Goal: Task Accomplishment & Management: Manage account settings

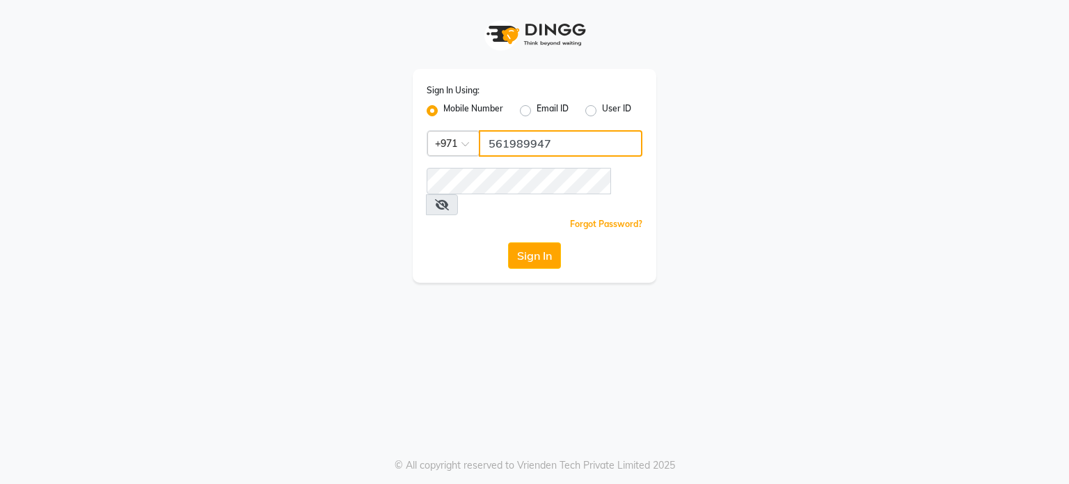
click at [552, 148] on input "561989947" at bounding box center [561, 143] width 164 height 26
type input "561972397"
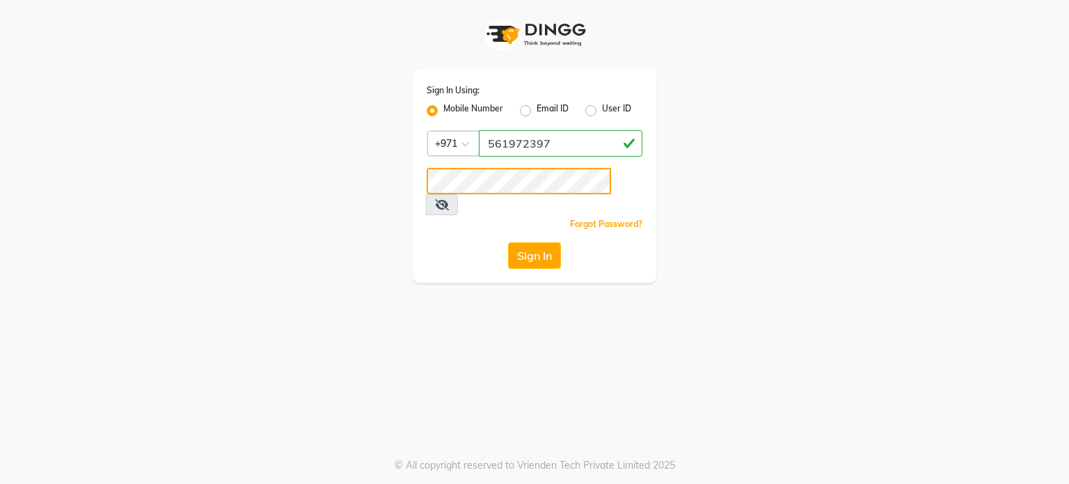
click at [341, 172] on div "Sign In Using: Mobile Number Email ID User ID Country Code × +971 561972397 Rem…" at bounding box center [534, 141] width 793 height 283
click at [508, 242] on button "Sign In" at bounding box center [534, 255] width 53 height 26
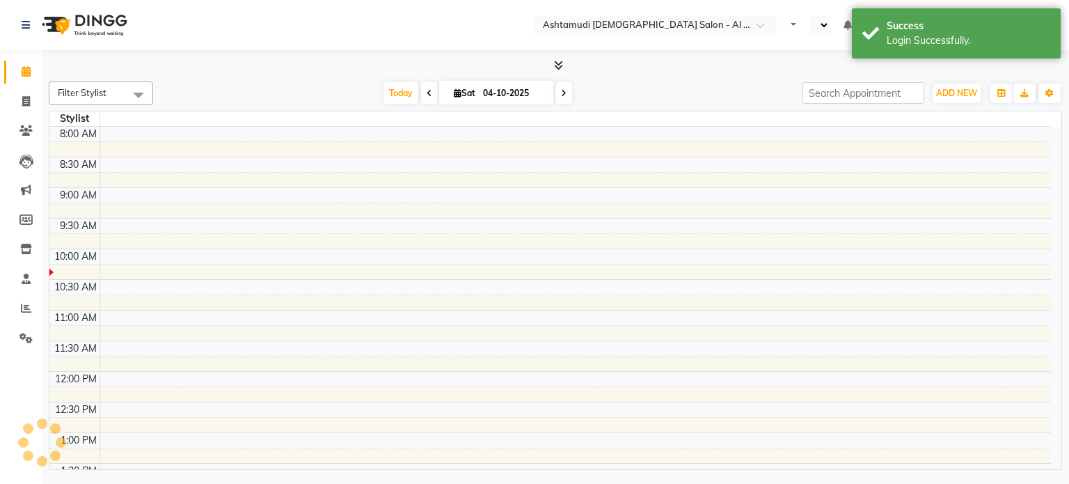
select select "en"
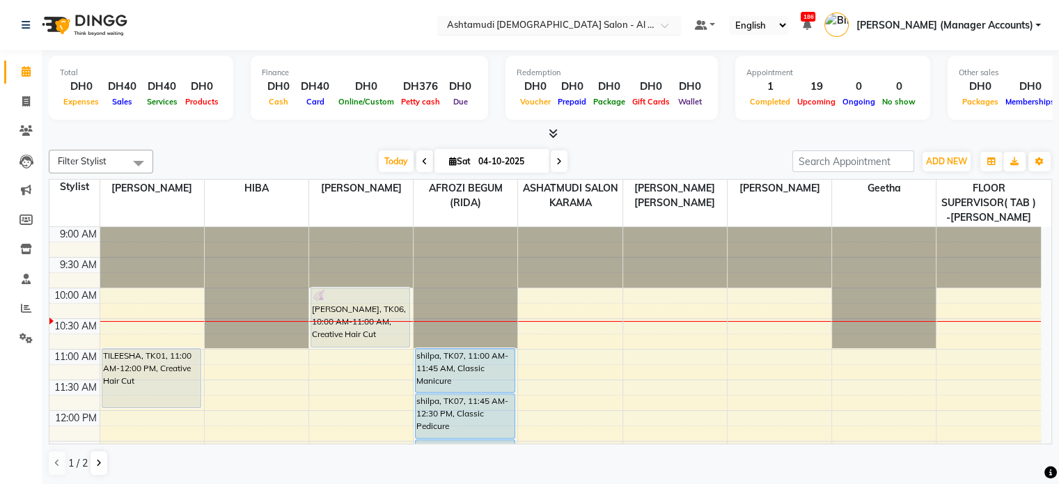
click at [607, 19] on input "text" at bounding box center [545, 26] width 202 height 14
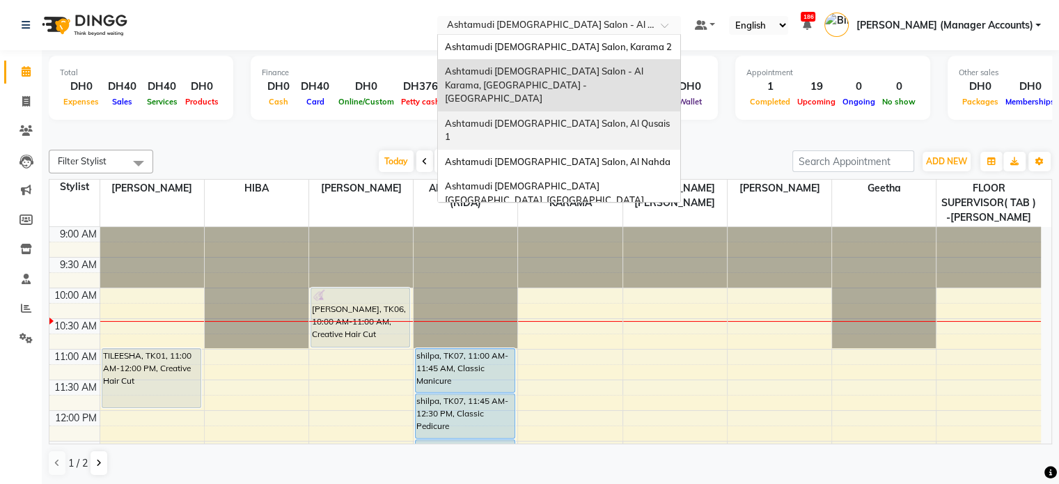
click at [626, 118] on span "Ashtamudi Ladies Salon, Al Qusais 1" at bounding box center [558, 130] width 227 height 25
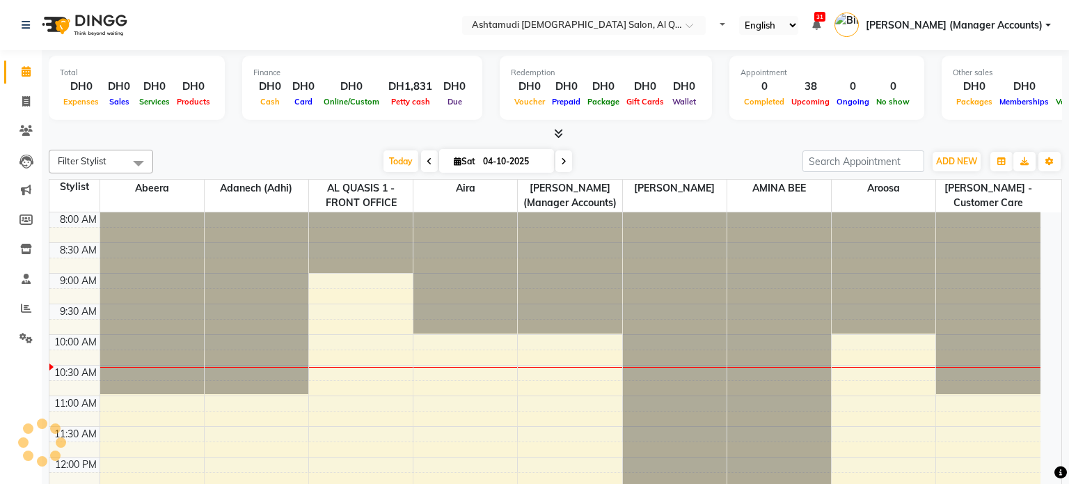
select select "en"
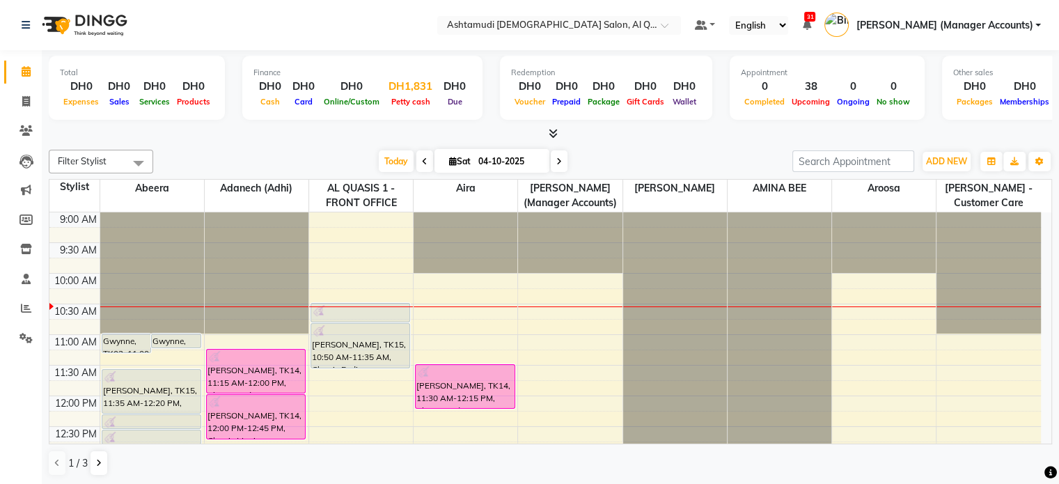
click at [409, 81] on div "DH1,831" at bounding box center [410, 87] width 55 height 16
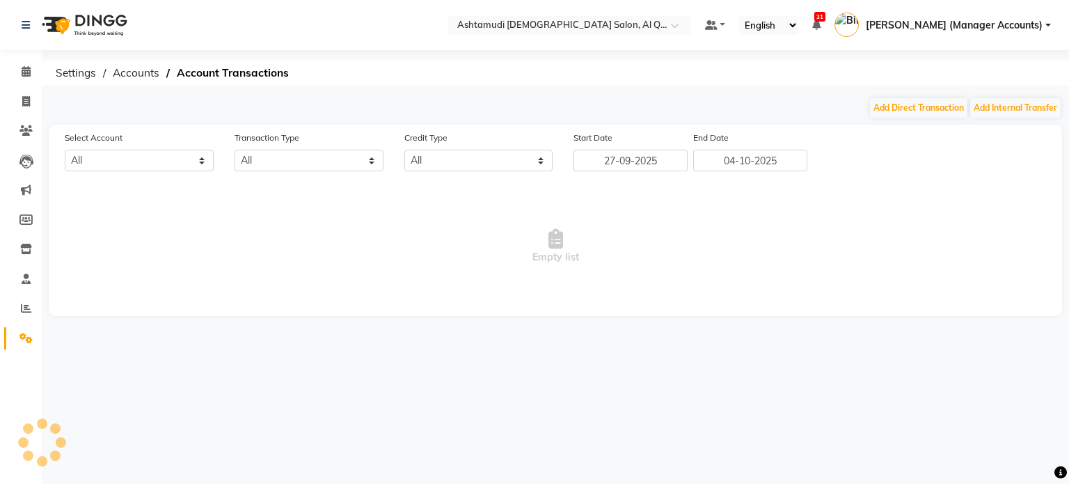
select select "5905"
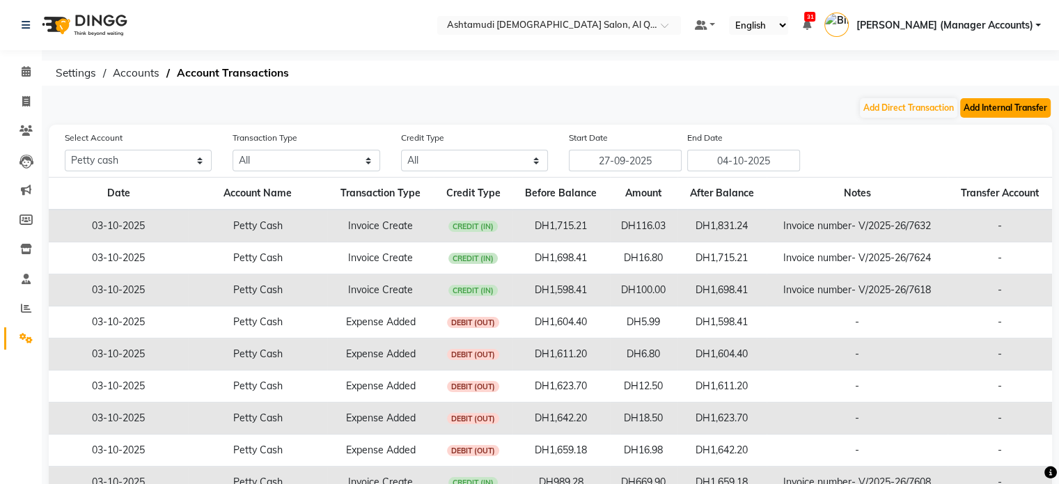
click at [1008, 105] on button "Add Internal Transfer" at bounding box center [1005, 107] width 90 height 19
select select "internal transfer"
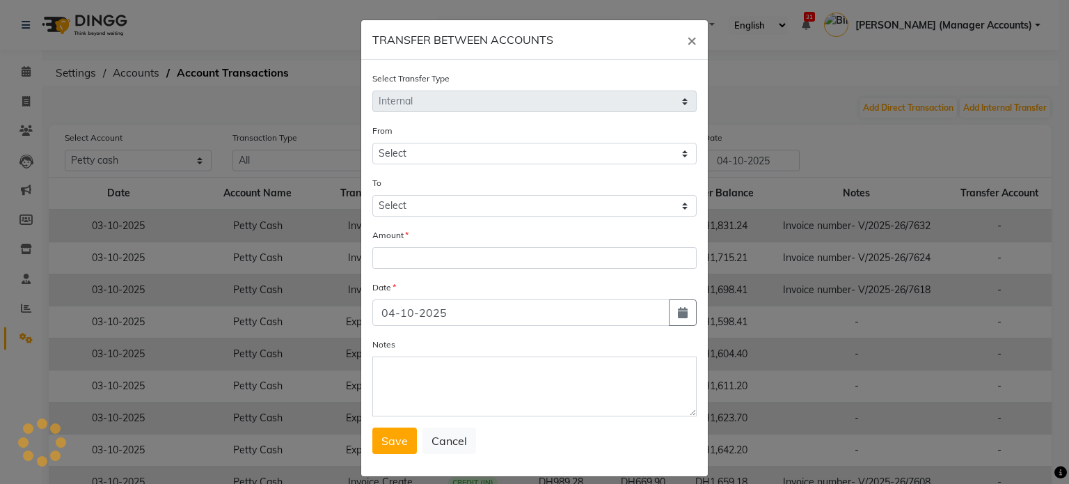
select select "5905"
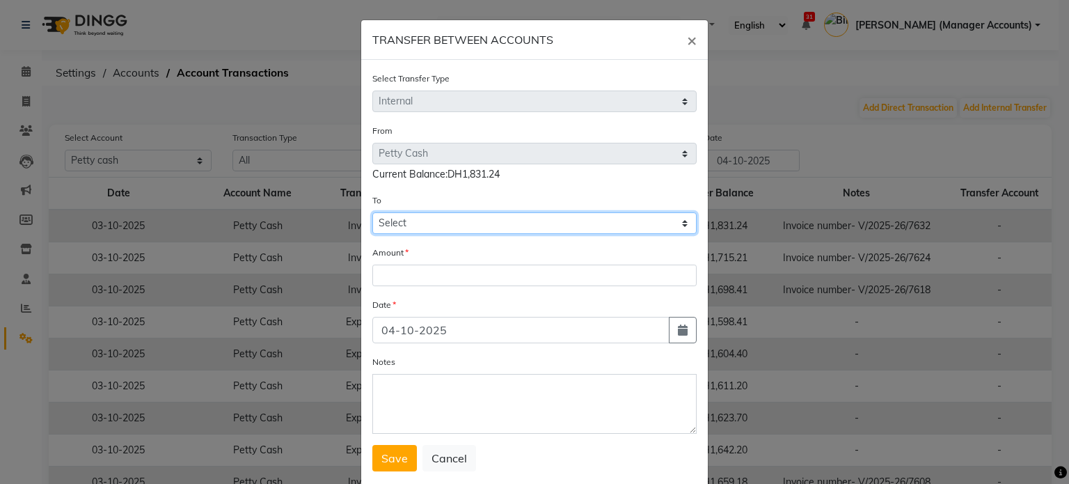
click at [388, 233] on select "Select Petty Cash Bank Account Sir Maam Default Account" at bounding box center [534, 223] width 324 height 22
select select "7826"
click at [372, 214] on select "Select Petty Cash Bank Account Sir Maam Default Account" at bounding box center [534, 223] width 324 height 22
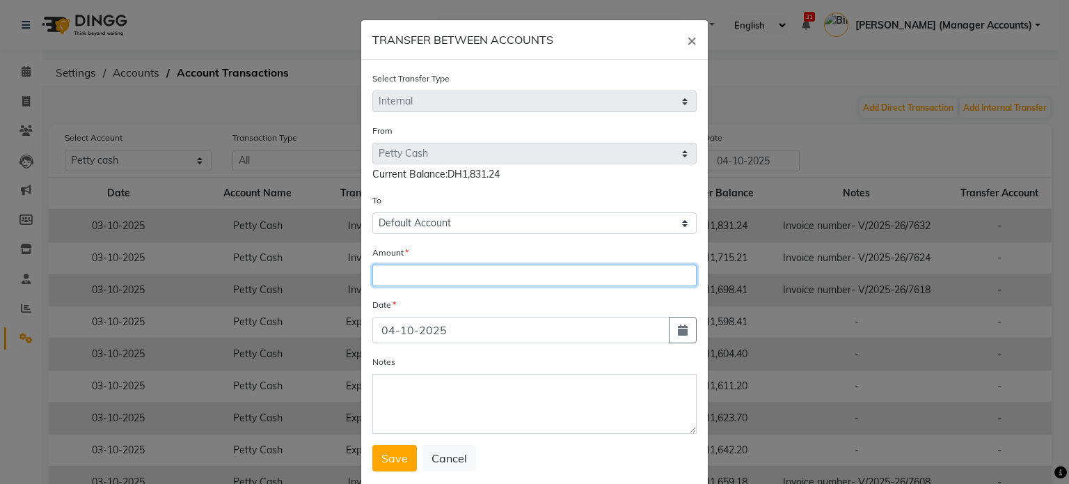
click at [397, 271] on input "number" at bounding box center [534, 275] width 324 height 22
type input "1600"
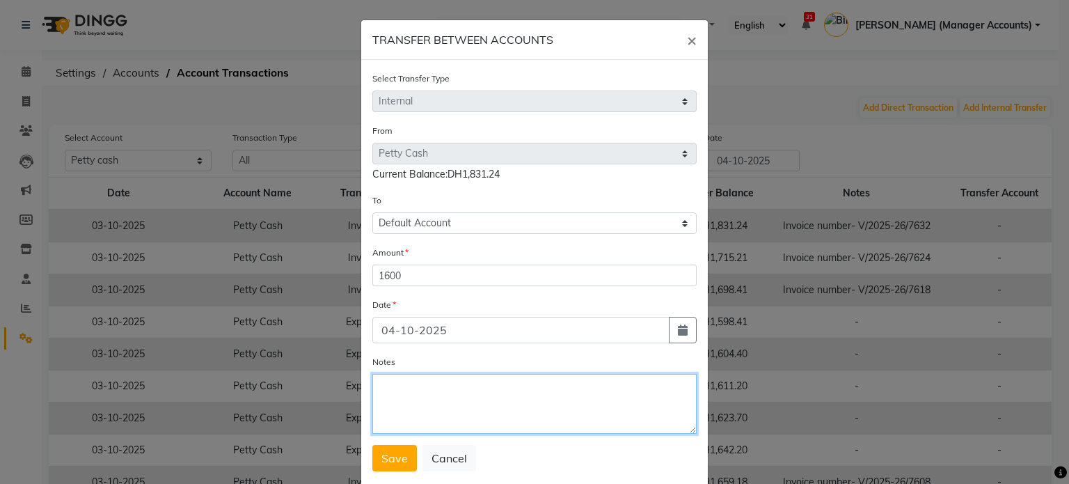
click at [440, 397] on textarea "Notes" at bounding box center [534, 404] width 324 height 60
type textarea "a"
type textarea "Cash settlement"
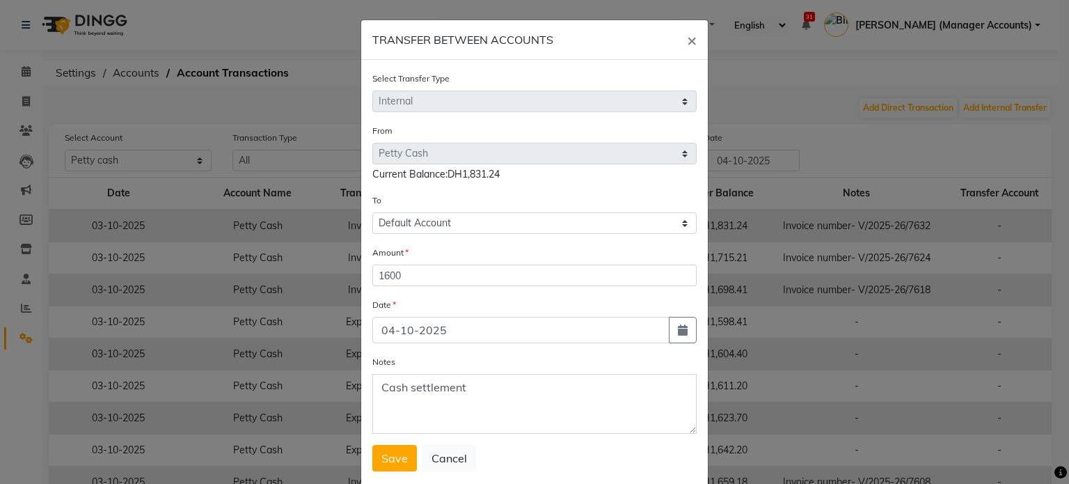
click at [377, 447] on form "Select Transfer Type Select Direct Internal From Select Petty Cash Bank Account…" at bounding box center [534, 271] width 324 height 400
click at [381, 465] on span "Save" at bounding box center [394, 458] width 26 height 14
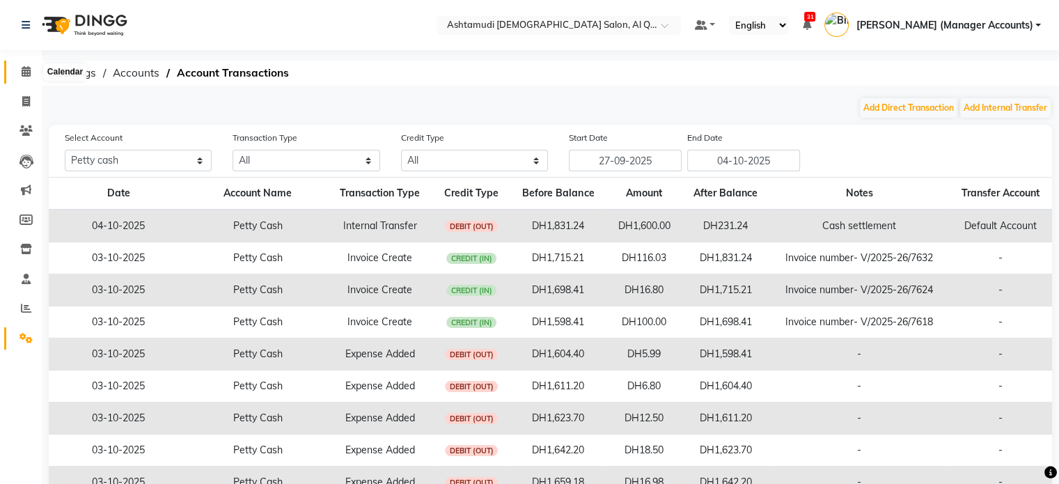
click at [17, 74] on span at bounding box center [26, 72] width 24 height 16
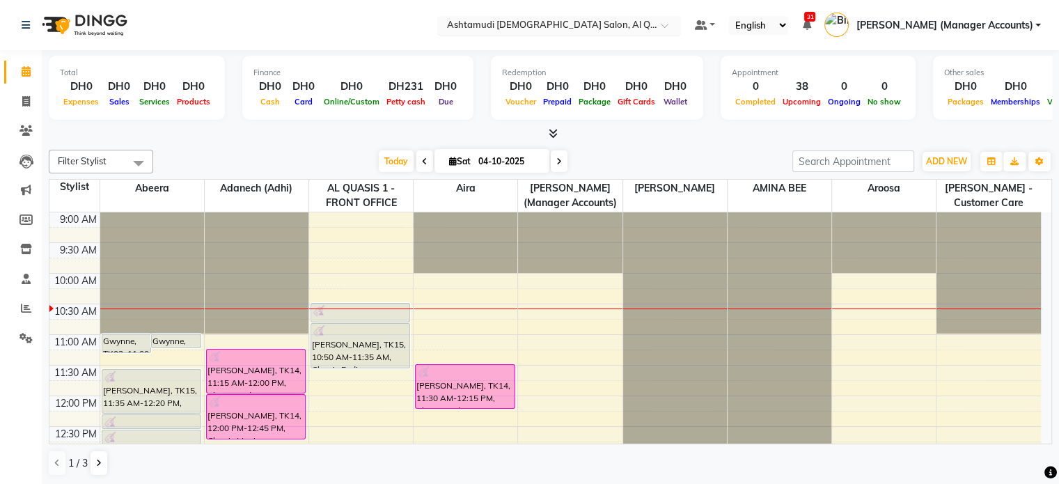
click at [635, 19] on input "text" at bounding box center [545, 26] width 202 height 14
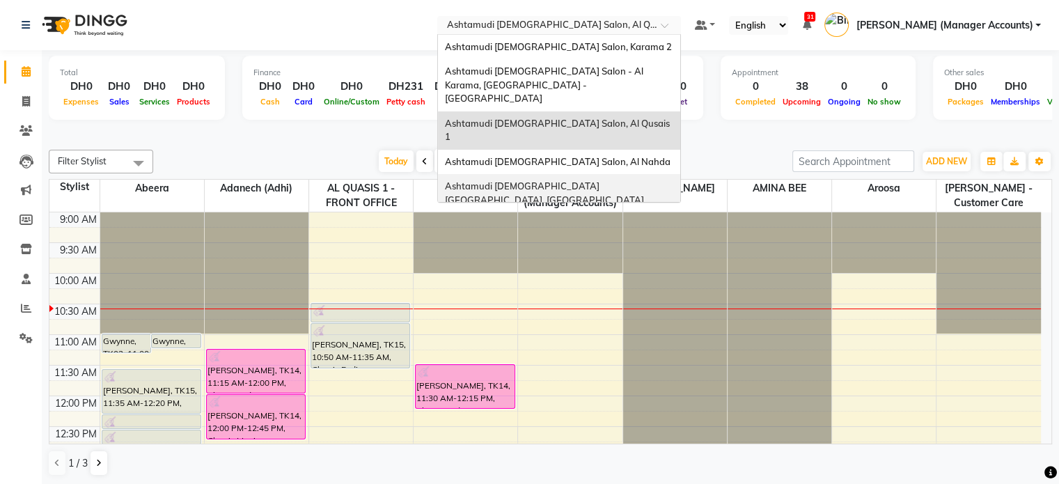
click at [635, 180] on span "Ashtamudi [DEMOGRAPHIC_DATA] [GEOGRAPHIC_DATA], [GEOGRAPHIC_DATA]" at bounding box center [544, 192] width 199 height 25
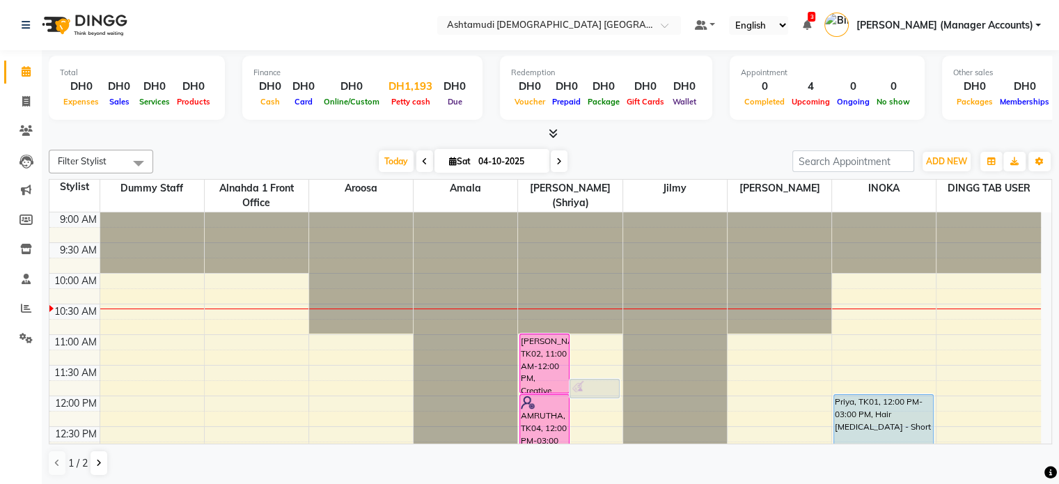
click at [414, 81] on div "DH1,193" at bounding box center [410, 87] width 55 height 16
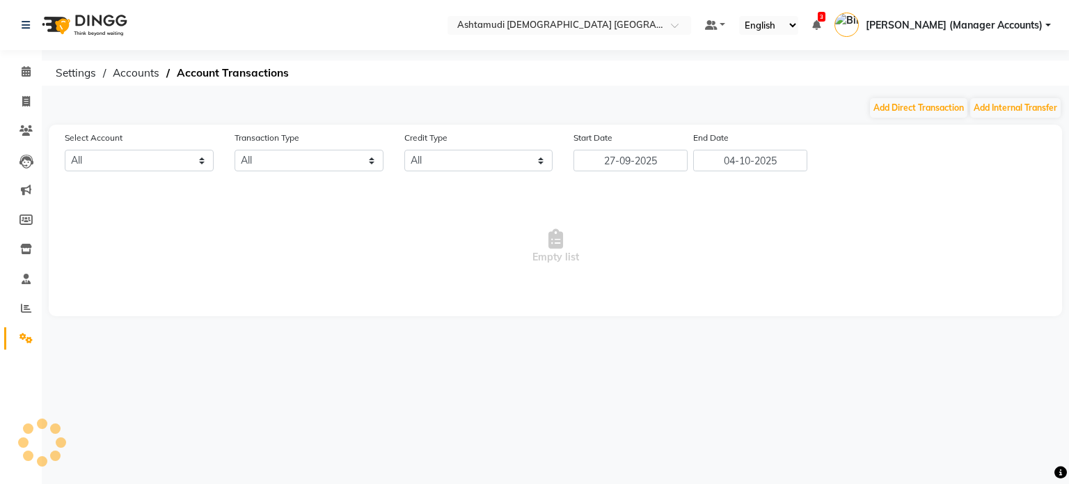
select select "6330"
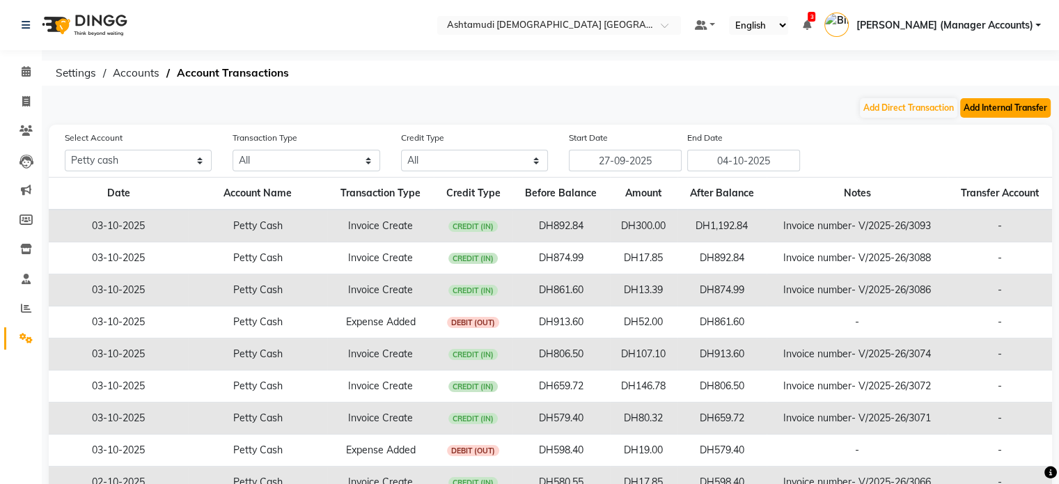
click at [1034, 103] on button "Add Internal Transfer" at bounding box center [1005, 107] width 90 height 19
select select "internal transfer"
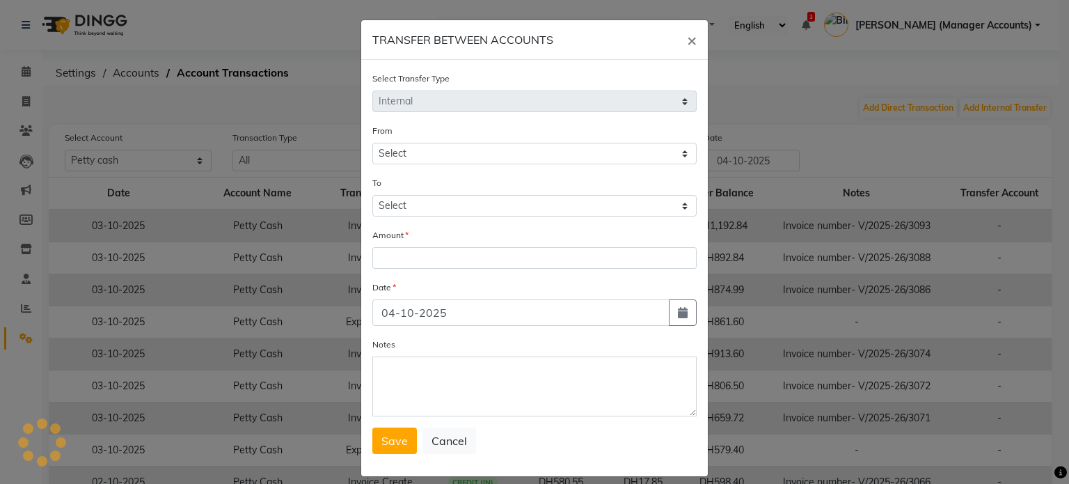
select select "6330"
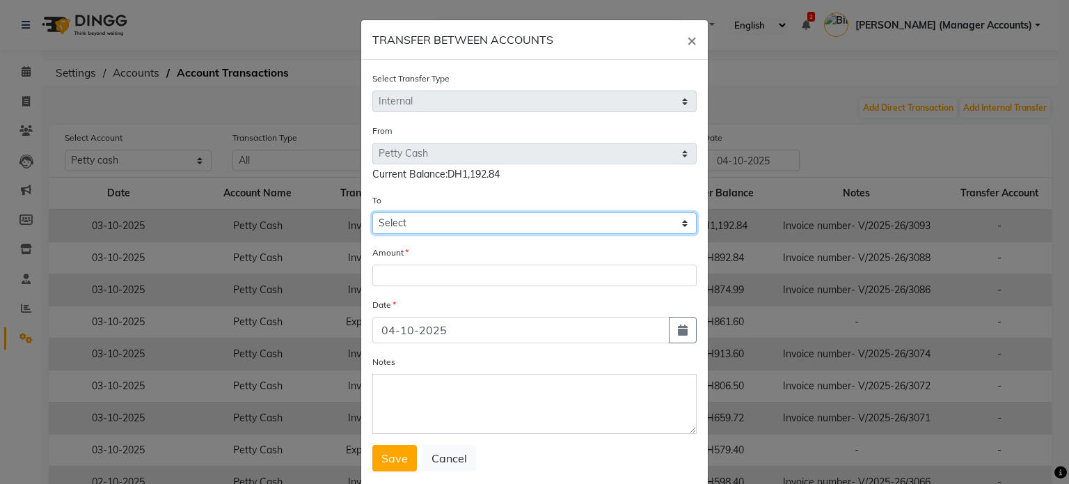
click at [385, 222] on select "Select Petty Cash Bank Account Default Account" at bounding box center [534, 223] width 324 height 22
select select "6401"
click at [372, 214] on select "Select Petty Cash Bank Account Default Account" at bounding box center [534, 223] width 324 height 22
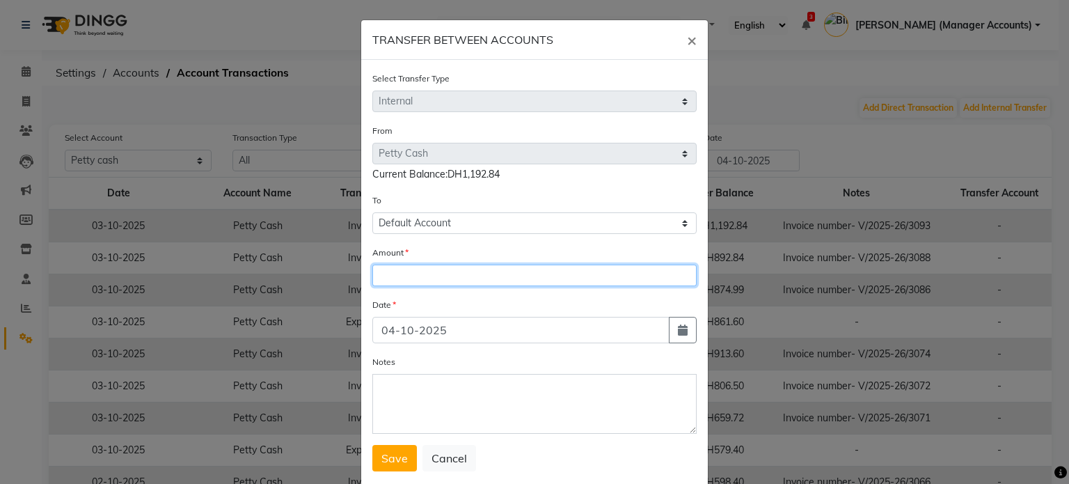
click at [394, 281] on input "number" at bounding box center [534, 275] width 324 height 22
type input "1000"
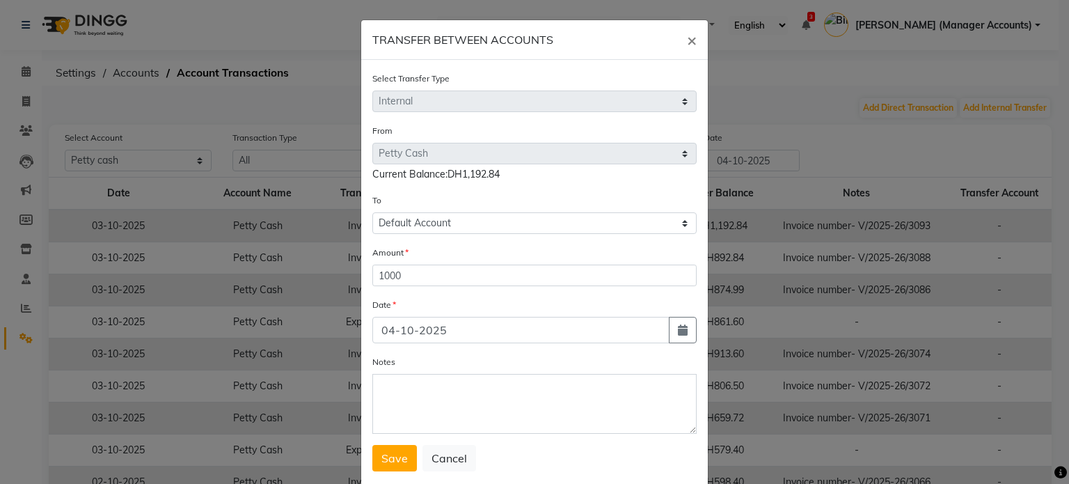
click at [398, 376] on div "Notes" at bounding box center [534, 393] width 324 height 79
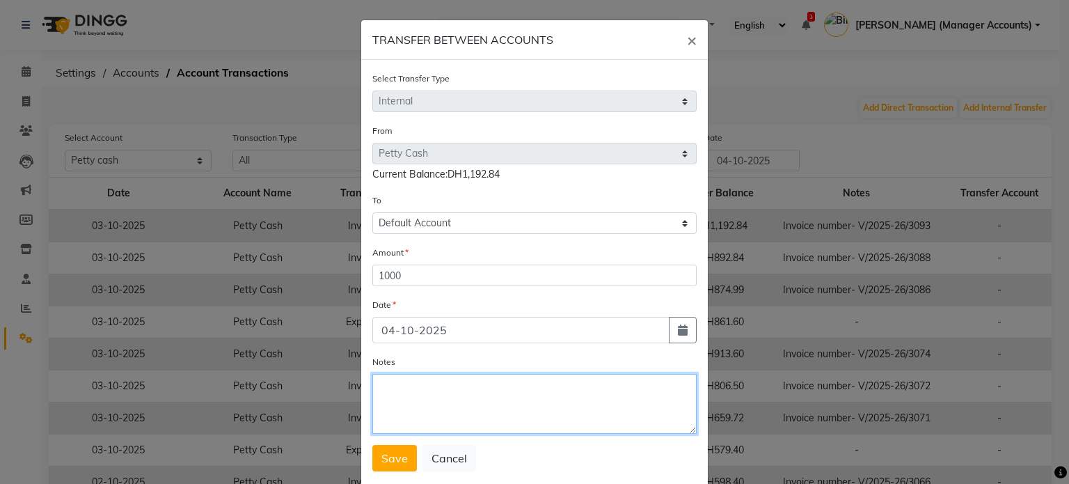
click at [416, 405] on textarea "Notes" at bounding box center [534, 404] width 324 height 60
click at [430, 391] on textarea "Cash settleemnt" at bounding box center [534, 404] width 324 height 60
click at [441, 388] on textarea "Cash settlemnt" at bounding box center [534, 404] width 324 height 60
type textarea "Cash settlement"
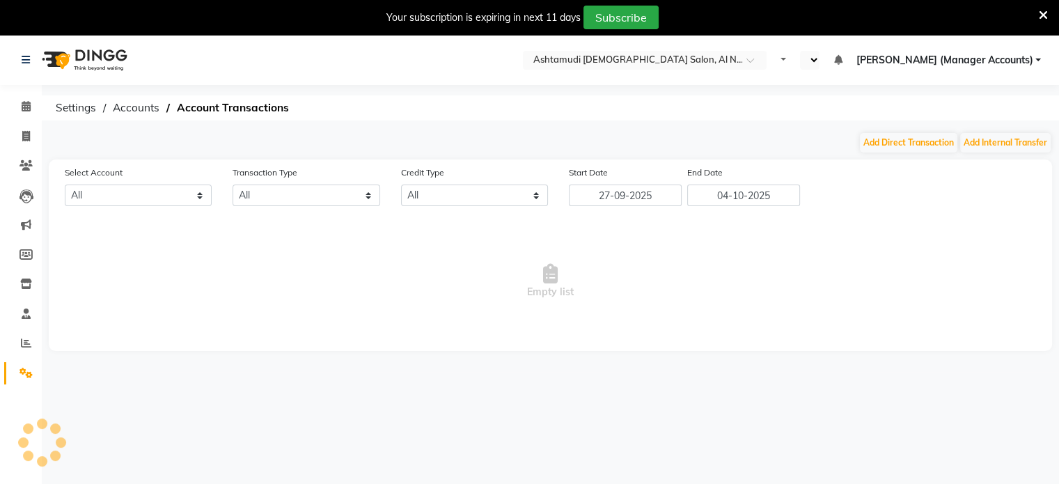
select select "en"
select select "6165"
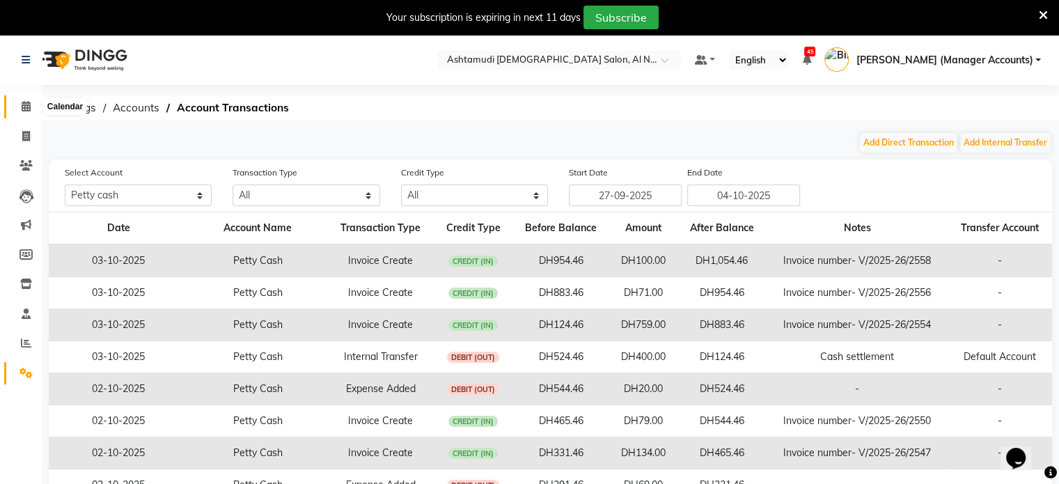
click at [28, 105] on icon at bounding box center [26, 106] width 9 height 10
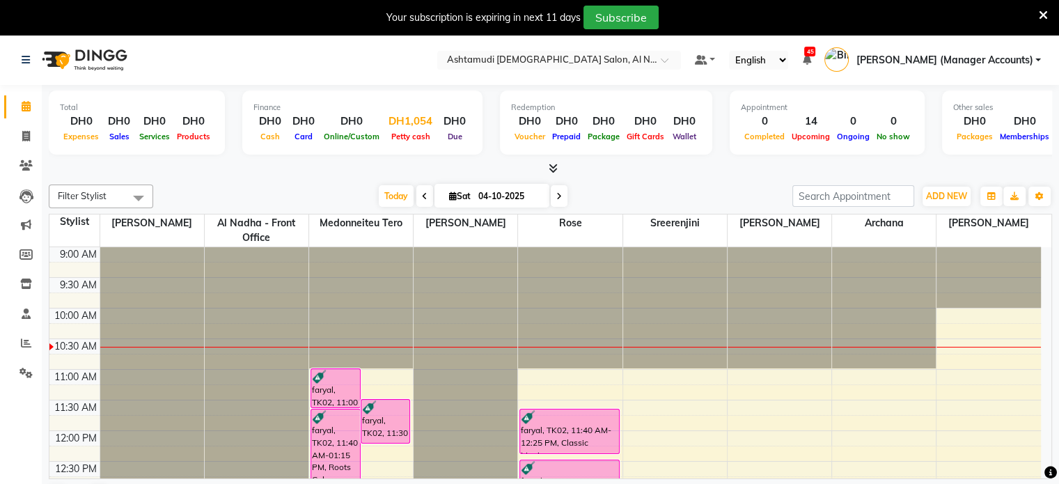
click at [401, 127] on div "DH1,054" at bounding box center [410, 121] width 55 height 16
select select "6165"
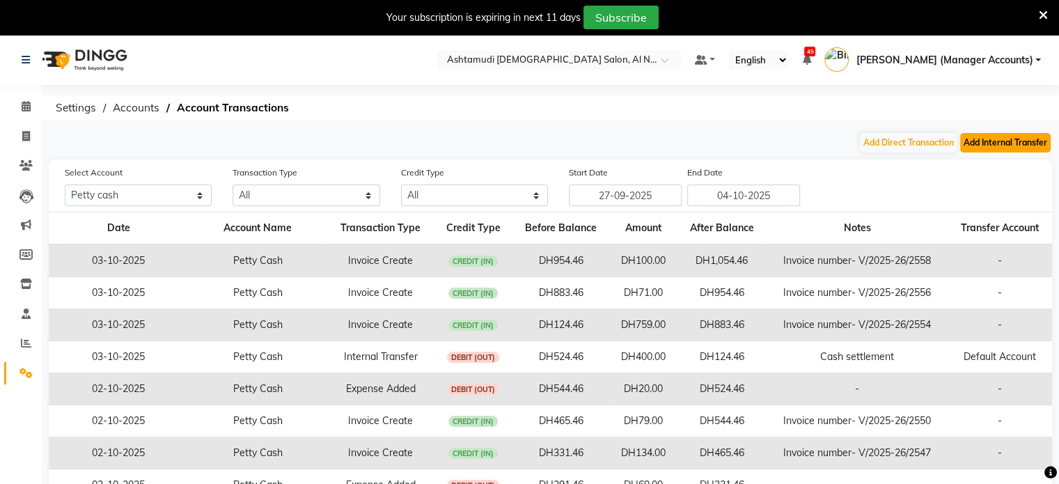
click at [1008, 142] on button "Add Internal Transfer" at bounding box center [1005, 142] width 90 height 19
select select "internal transfer"
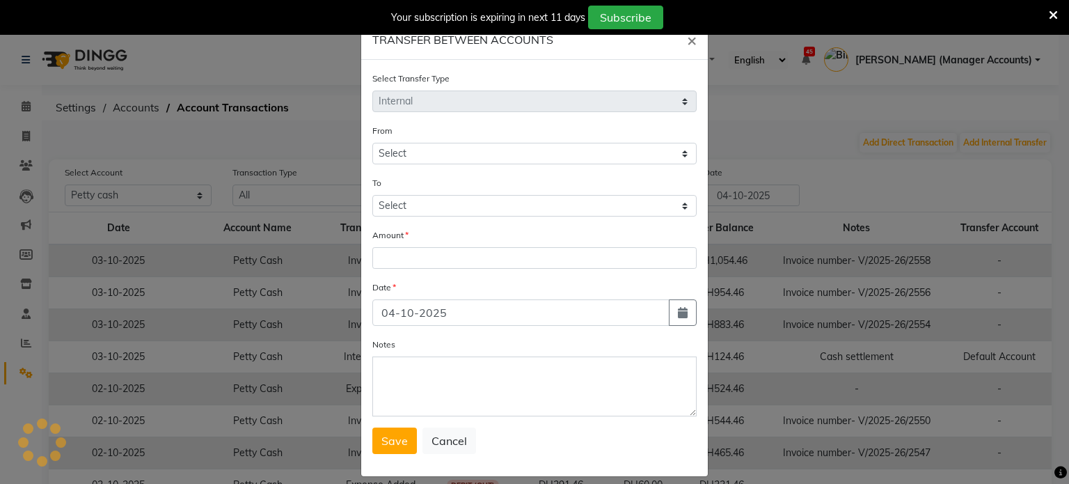
select select "6165"
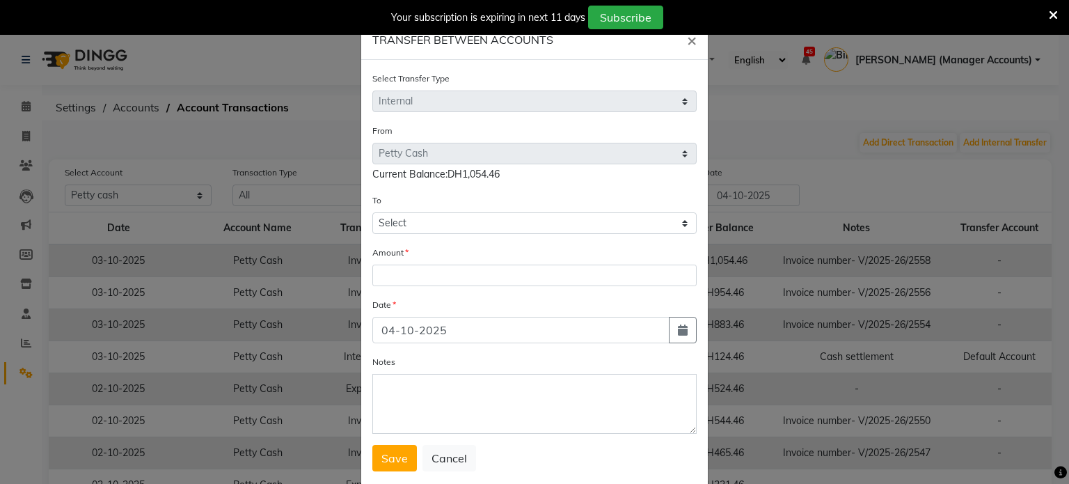
click at [379, 212] on div "To Select Petty Cash Default Account Sir Maam" at bounding box center [534, 213] width 324 height 41
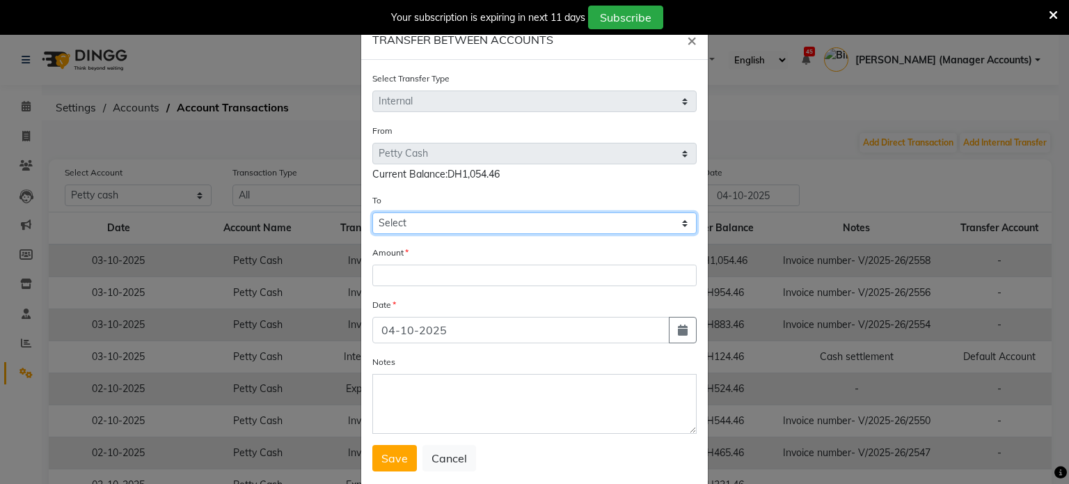
click at [388, 225] on select "Select Petty Cash Default Account Sir Maam" at bounding box center [534, 223] width 324 height 22
select select "6166"
click at [372, 214] on select "Select Petty Cash Default Account Sir Maam" at bounding box center [534, 223] width 324 height 22
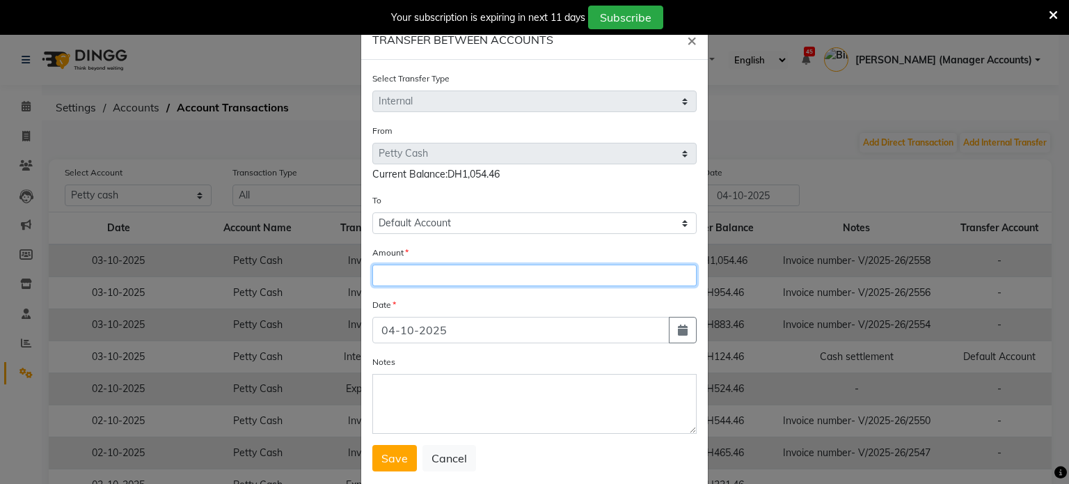
click at [395, 281] on input "number" at bounding box center [534, 275] width 324 height 22
type input "900"
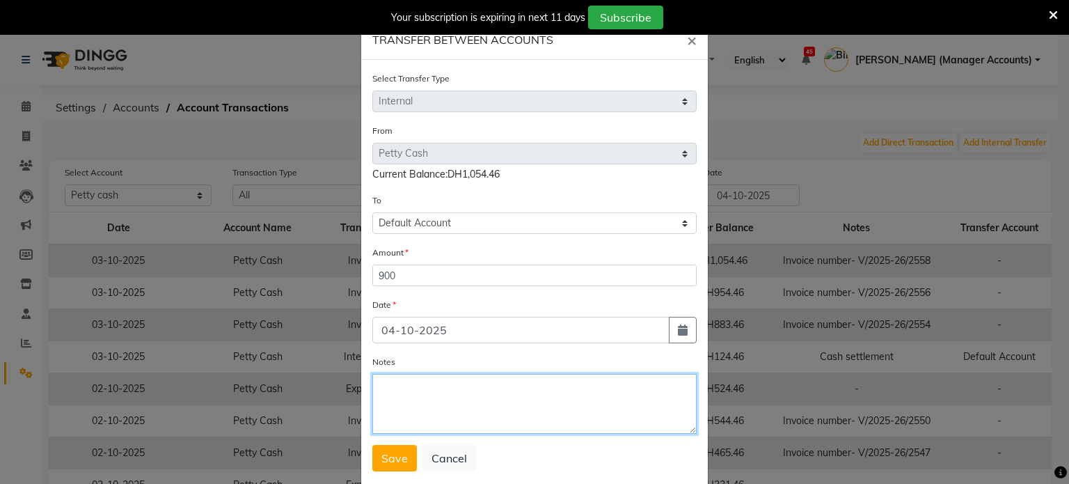
click at [386, 395] on textarea "Notes" at bounding box center [534, 404] width 324 height 60
type textarea "Cash settlement"
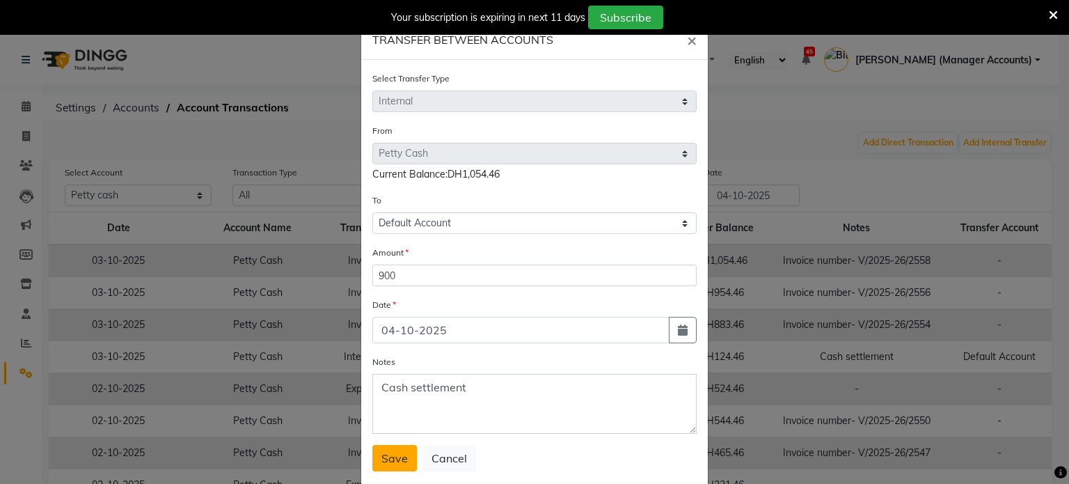
click at [383, 458] on span "Save" at bounding box center [394, 458] width 26 height 14
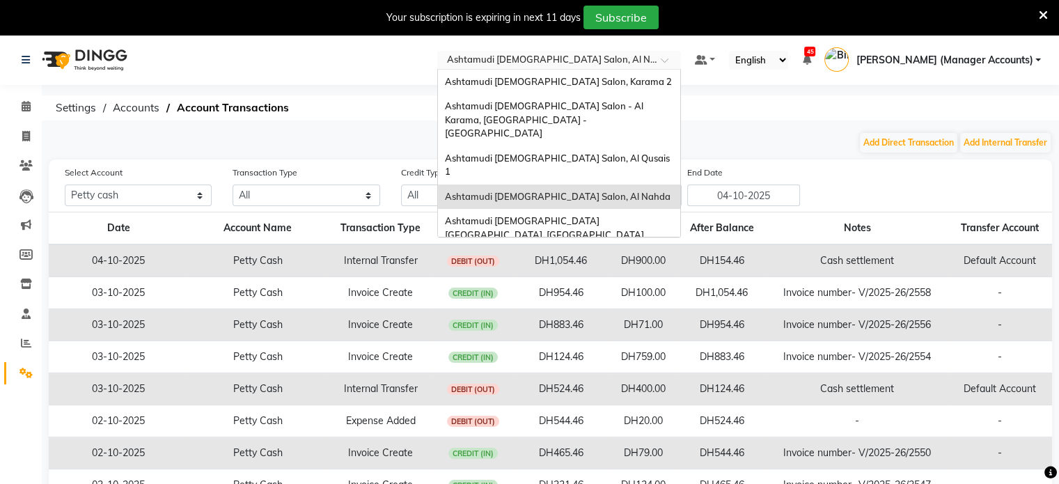
click at [585, 61] on input "text" at bounding box center [545, 61] width 202 height 14
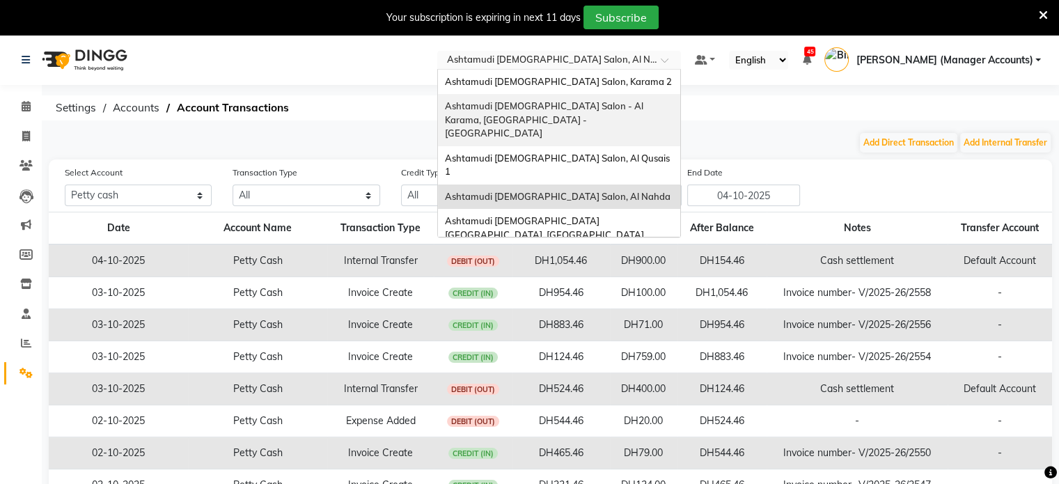
click at [645, 106] on span "Ashtamudi [DEMOGRAPHIC_DATA] Salon - Al Karama, [GEOGRAPHIC_DATA] -[GEOGRAPHIC_…" at bounding box center [545, 119] width 200 height 38
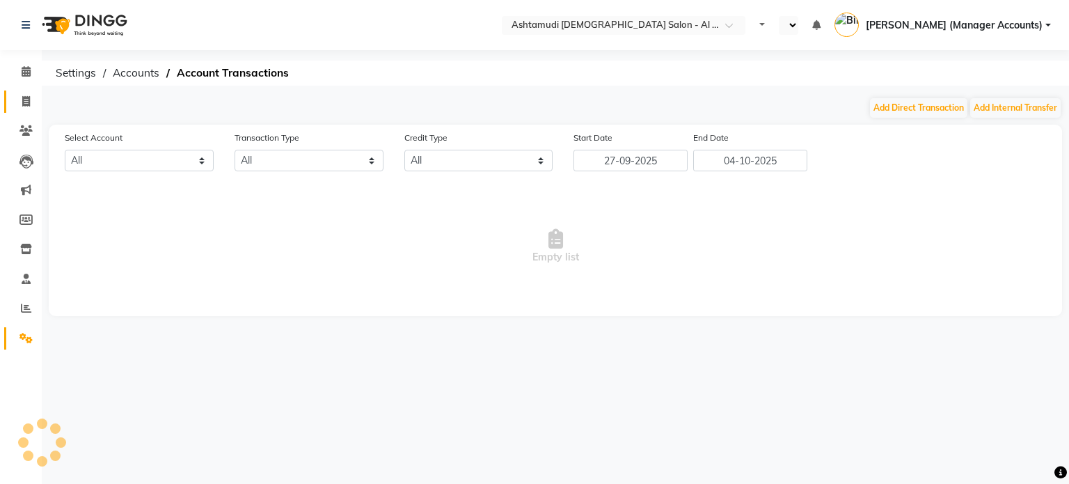
select select "en"
select select "5681"
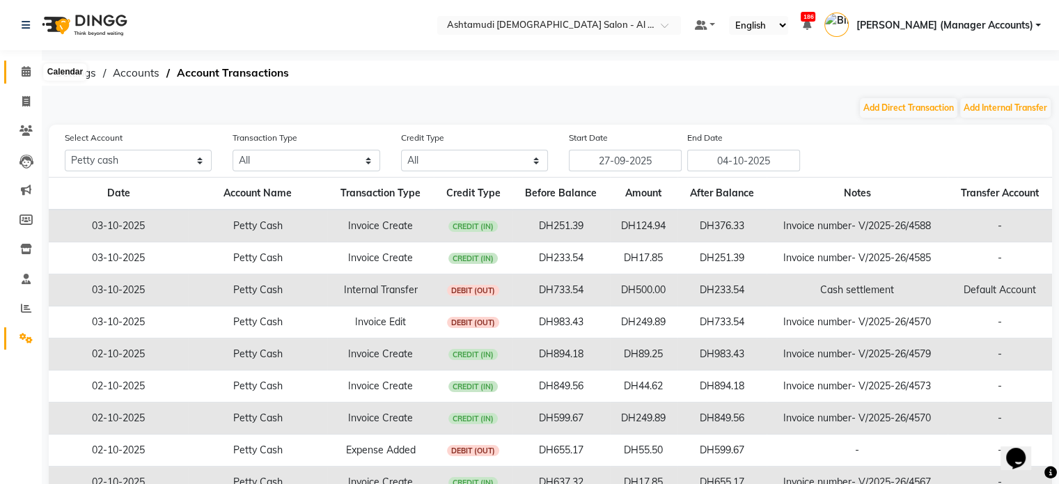
click at [17, 72] on span at bounding box center [26, 72] width 24 height 16
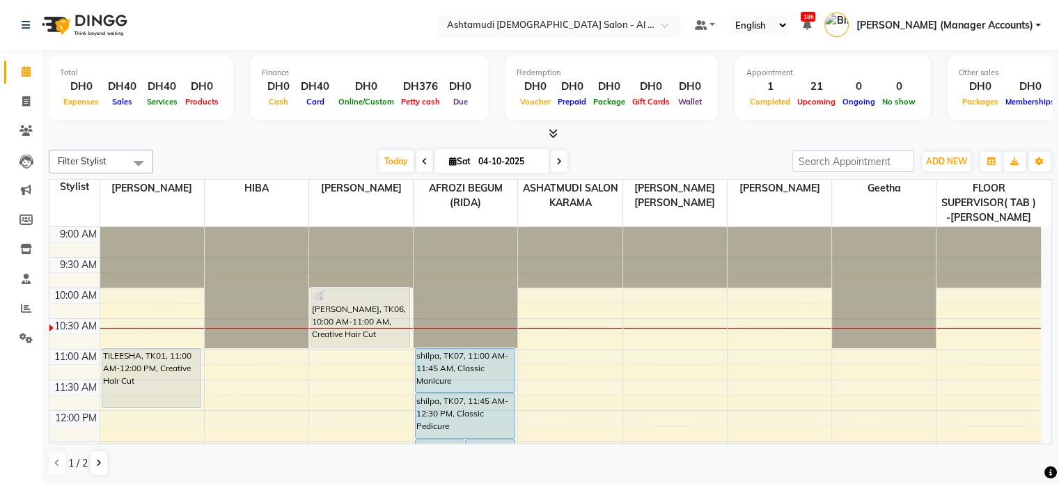
click at [571, 27] on input "text" at bounding box center [545, 26] width 202 height 14
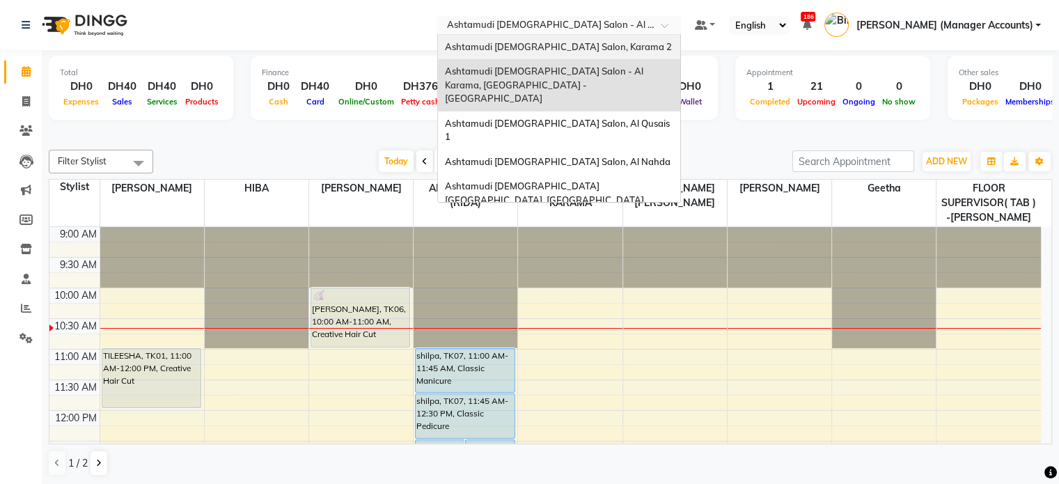
click at [607, 50] on span "Ashtamudi [DEMOGRAPHIC_DATA] Salon, Karama 2" at bounding box center [558, 46] width 227 height 11
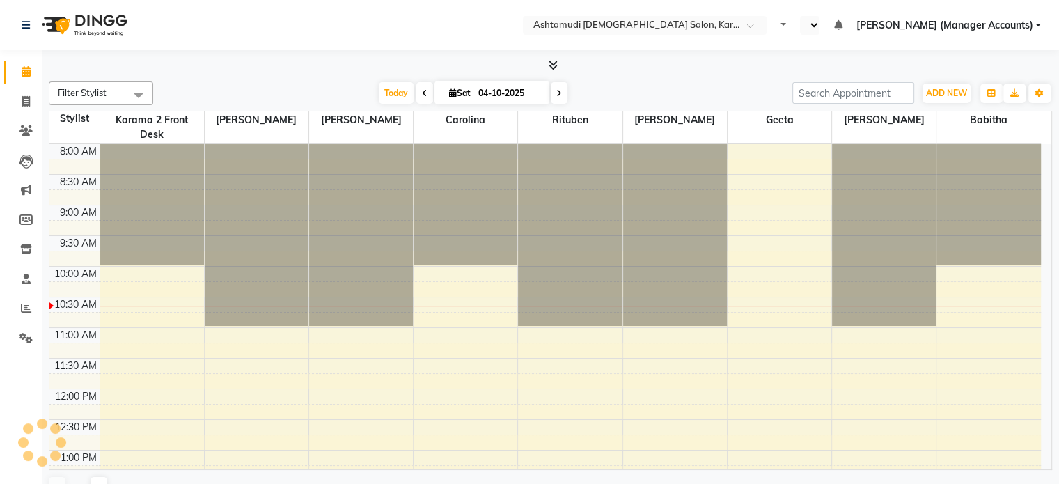
select select "en"
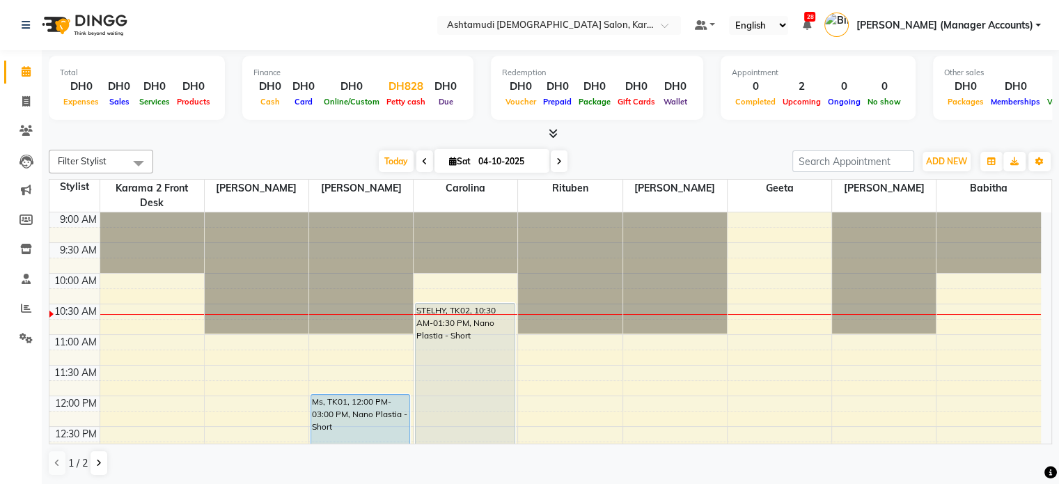
click at [403, 92] on div "DH828" at bounding box center [406, 87] width 46 height 16
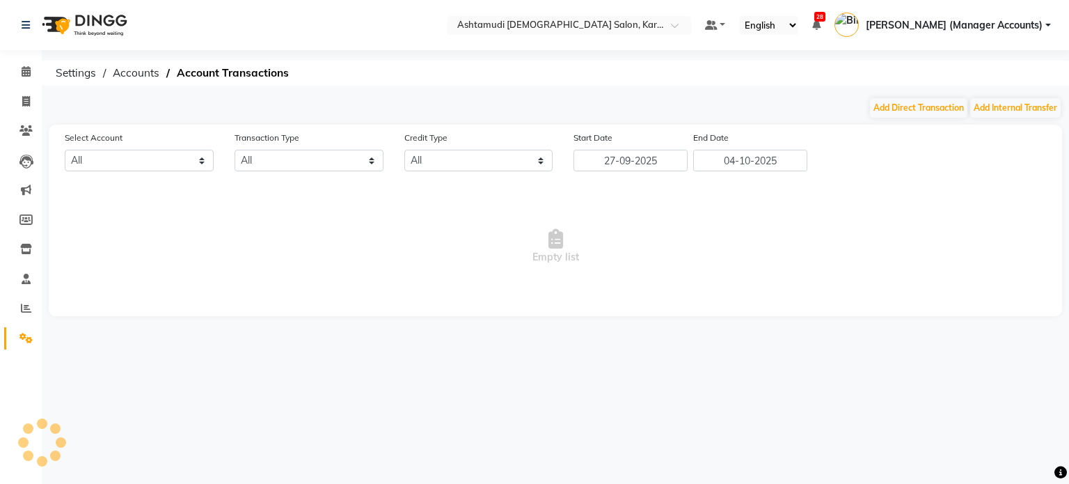
select select "6528"
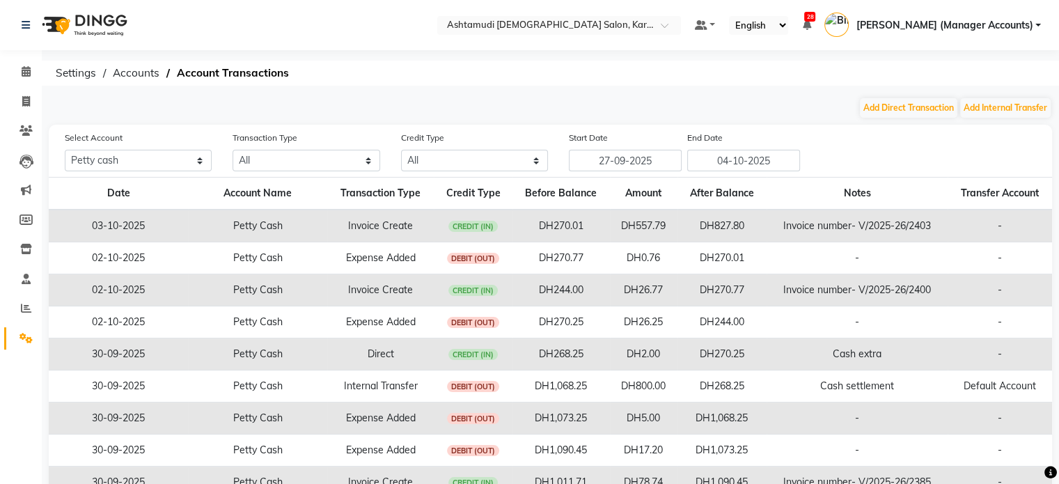
click at [1044, 97] on div "Add Direct Transaction Add Internal Transfer" at bounding box center [550, 108] width 1003 height 22
click at [986, 107] on button "Add Internal Transfer" at bounding box center [1005, 107] width 90 height 19
select select "internal transfer"
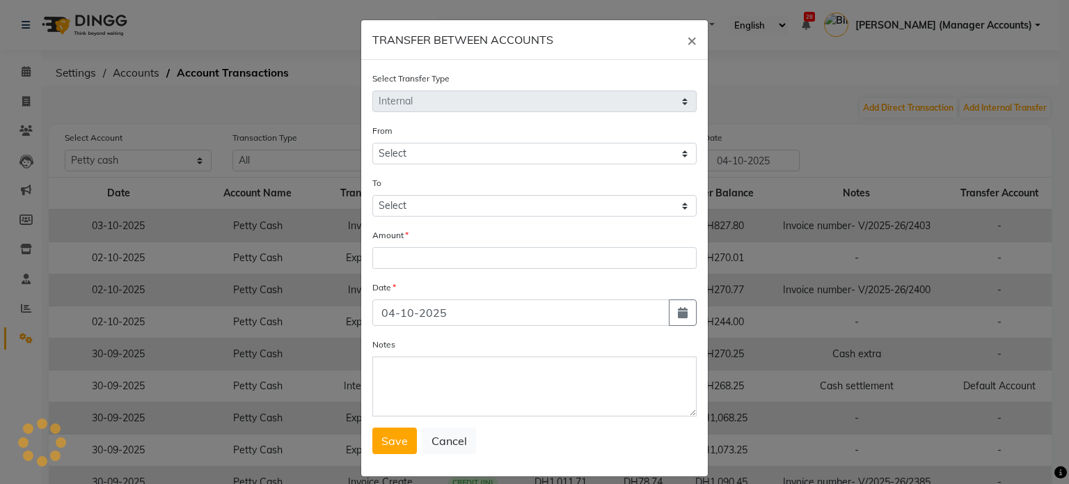
select select "6528"
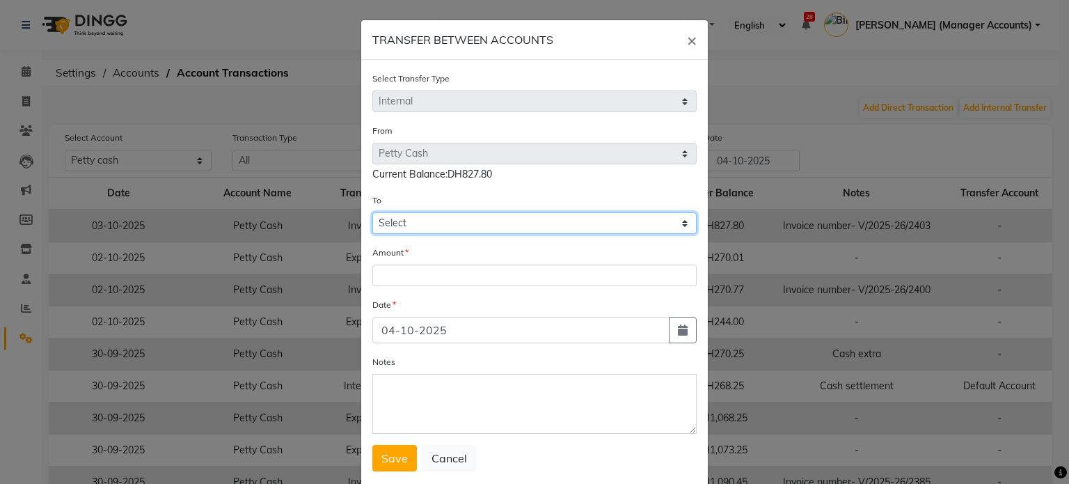
drag, startPoint x: 404, startPoint y: 228, endPoint x: 397, endPoint y: 235, distance: 9.9
click at [404, 228] on select "Select [PERSON_NAME] Cash Default Account" at bounding box center [534, 223] width 324 height 22
select select "6529"
click at [372, 214] on select "Select Petty Cash Default Account" at bounding box center [534, 223] width 324 height 22
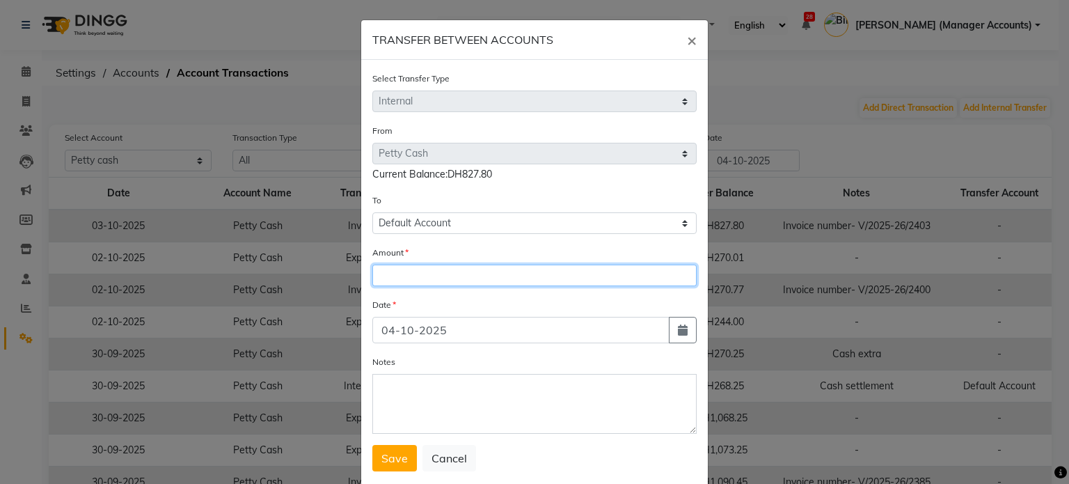
click at [385, 276] on input "number" at bounding box center [534, 275] width 324 height 22
type input "600"
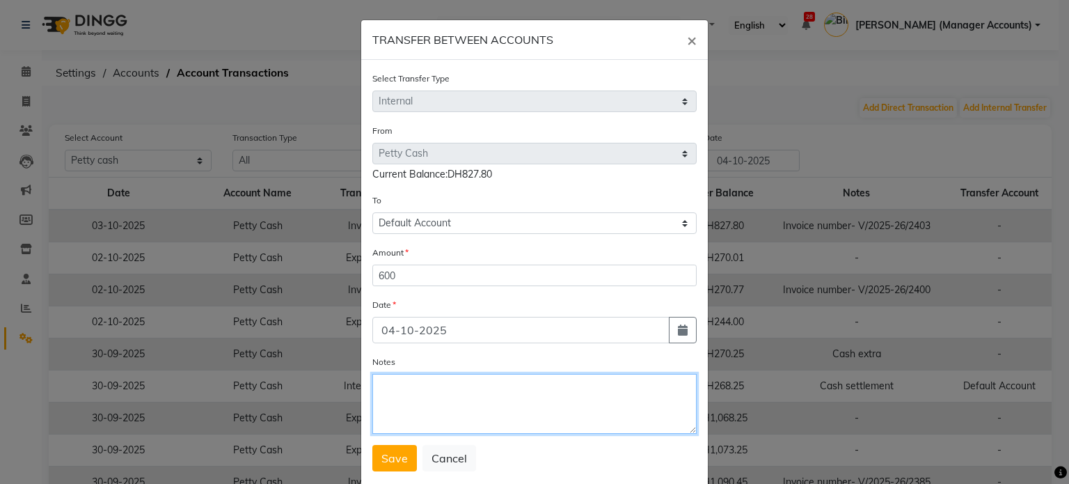
click at [392, 384] on textarea "Notes" at bounding box center [534, 404] width 324 height 60
type textarea "V"
type textarea "Cash settlement"
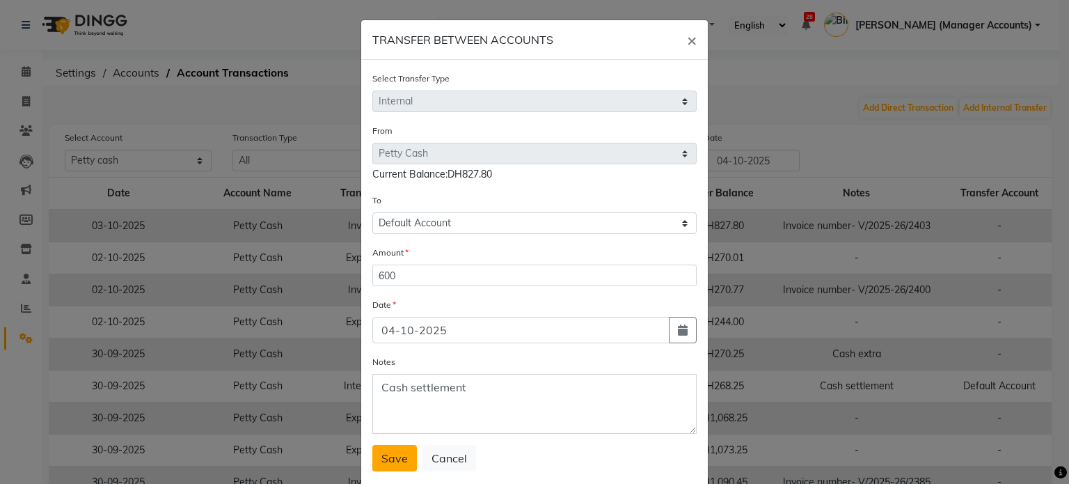
click at [400, 459] on span "Save" at bounding box center [394, 458] width 26 height 14
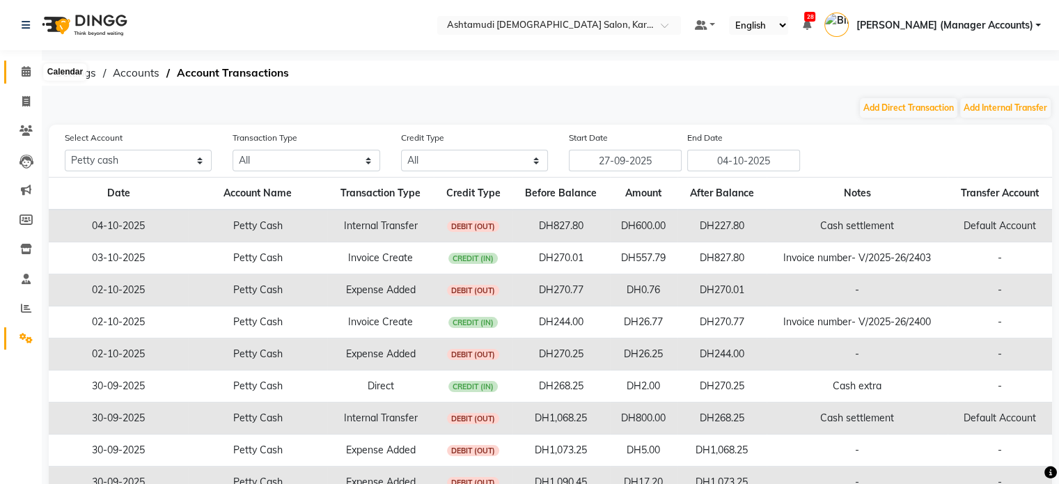
click at [17, 69] on span at bounding box center [26, 72] width 24 height 16
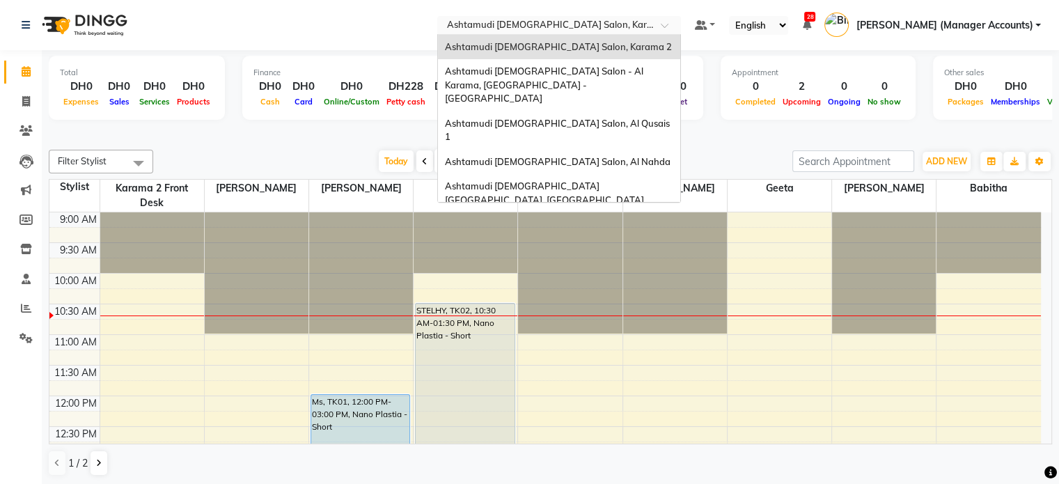
click at [624, 24] on input "text" at bounding box center [545, 26] width 202 height 14
click at [597, 219] on span "Ashtamudi [DEMOGRAPHIC_DATA] Salon (Classic Touch ) – Al Warqa, Al Warqa" at bounding box center [553, 231] width 216 height 25
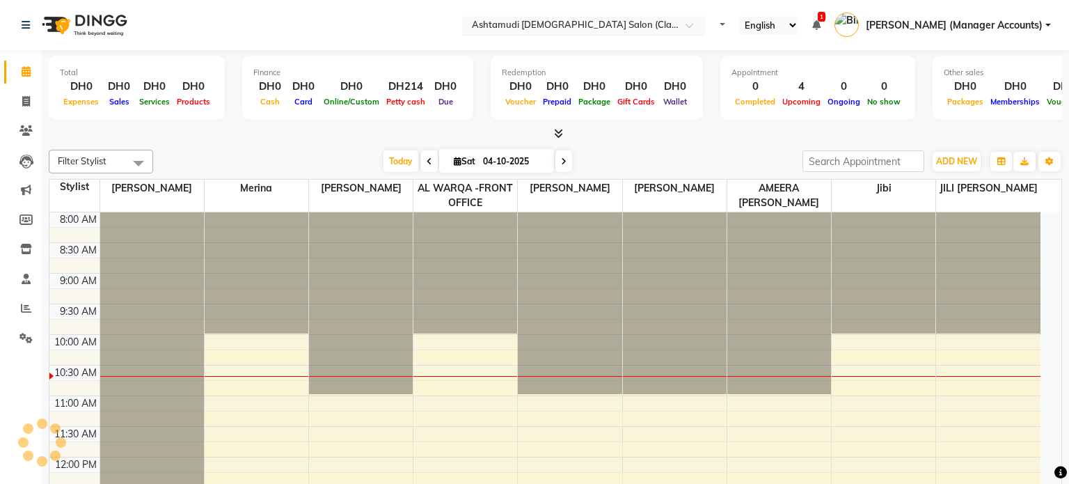
select select "en"
